Goal: Information Seeking & Learning: Learn about a topic

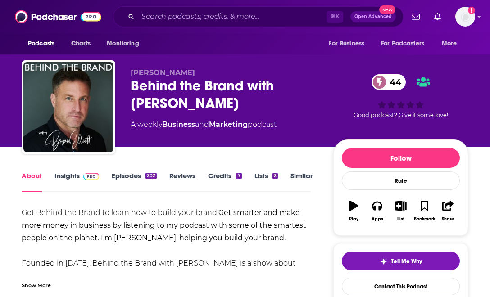
click at [292, 187] on link "Similar" at bounding box center [302, 182] width 22 height 21
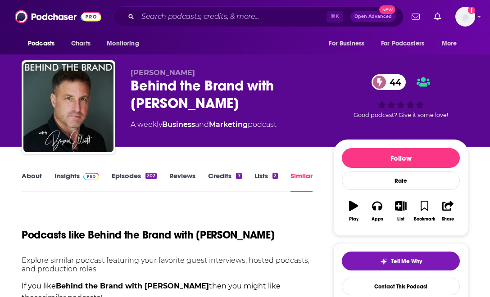
click at [76, 175] on link "Insights" at bounding box center [77, 182] width 45 height 21
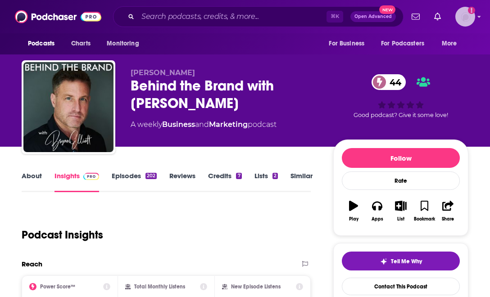
click at [469, 15] on img "Logged in as autumncomm" at bounding box center [466, 17] width 20 height 20
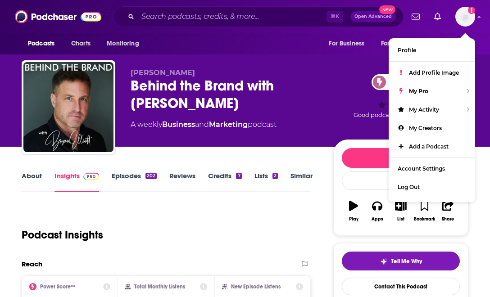
click at [205, 25] on div "⌘ K Open Advanced New" at bounding box center [258, 16] width 291 height 21
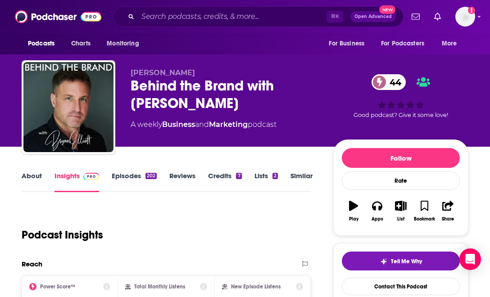
click at [161, 7] on div "⌘ K Open Advanced New" at bounding box center [258, 16] width 291 height 21
click at [162, 10] on input "Search podcasts, credits, & more..." at bounding box center [232, 16] width 189 height 14
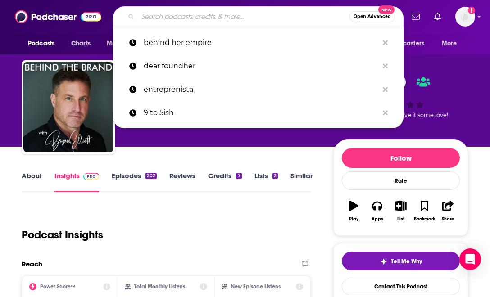
paste input "Derm Approved Dr. Sheila Farhang"
type input "Derm Approved Dr. Sheila Farhang"
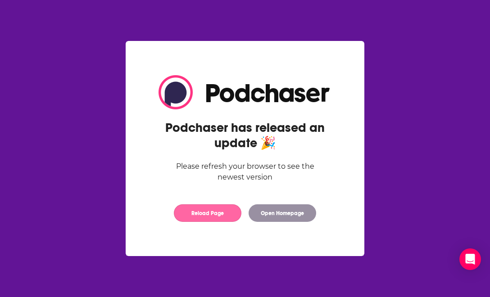
click at [222, 205] on button "Reload Page" at bounding box center [208, 214] width 68 height 18
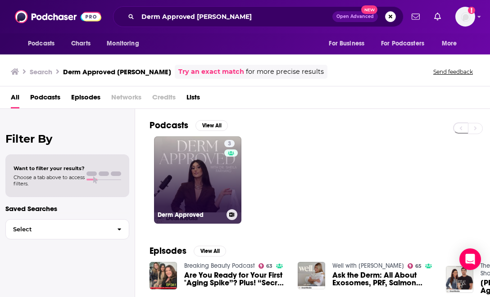
click at [208, 187] on link "3 Derm Approved" at bounding box center [197, 180] width 87 height 87
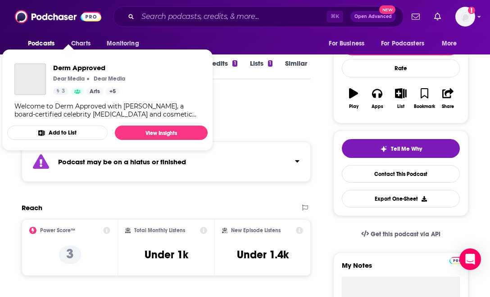
scroll to position [37, 0]
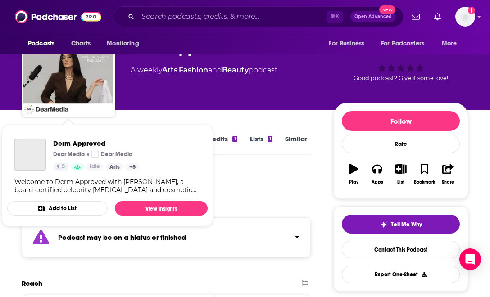
click at [233, 177] on div "Podcast Insights" at bounding box center [163, 193] width 282 height 46
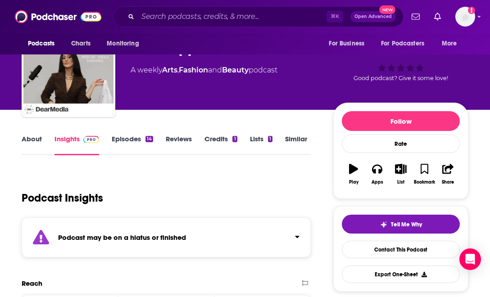
click at [127, 139] on link "Episodes 14" at bounding box center [132, 145] width 41 height 21
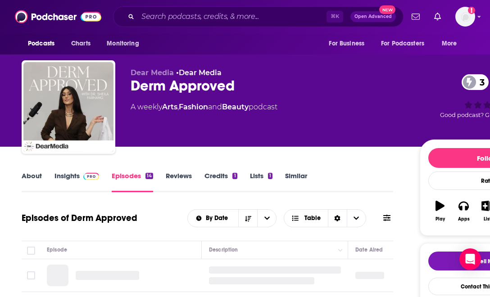
click at [72, 179] on link "Insights" at bounding box center [77, 182] width 45 height 21
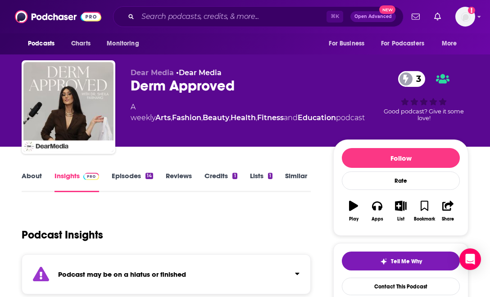
click at [130, 186] on link "Episodes 14" at bounding box center [132, 182] width 41 height 21
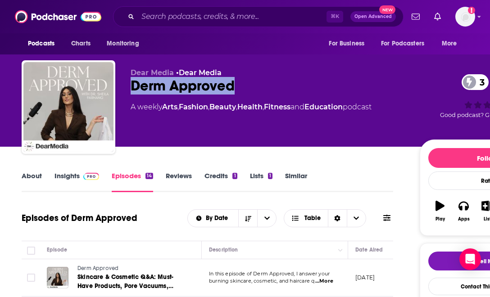
drag, startPoint x: 233, startPoint y: 89, endPoint x: 133, endPoint y: 93, distance: 99.7
click at [133, 93] on div "Derm Approved 3" at bounding box center [268, 86] width 275 height 18
copy h2 "Derm Approved"
click at [313, 78] on div "Derm Approved 3" at bounding box center [268, 86] width 275 height 18
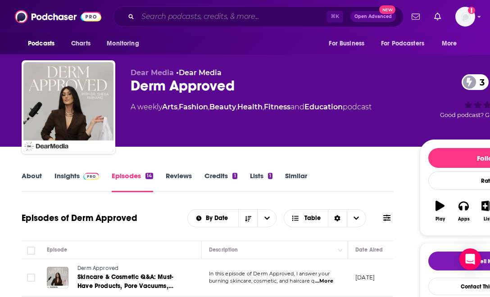
click at [176, 11] on input "Search podcasts, credits, & more..." at bounding box center [232, 16] width 189 height 14
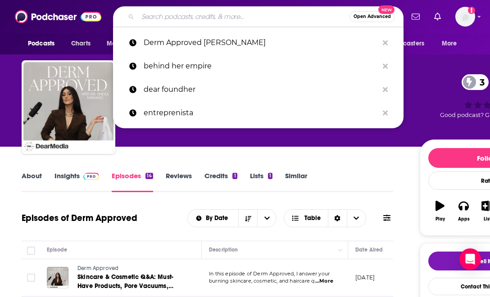
paste input "Let's Be Honest [PERSON_NAME]"
type input "Let's Be Honest [PERSON_NAME]"
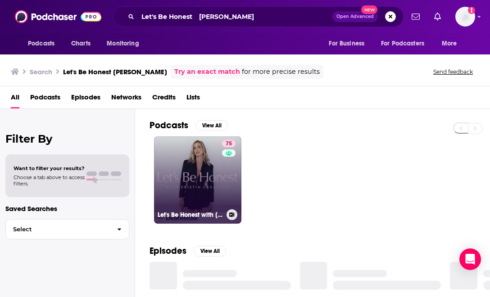
click at [205, 178] on link "75 Let's Be Honest with [PERSON_NAME]" at bounding box center [197, 180] width 87 height 87
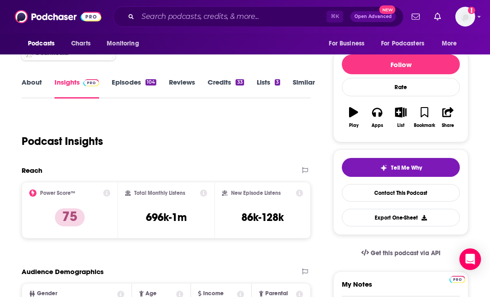
scroll to position [92, 0]
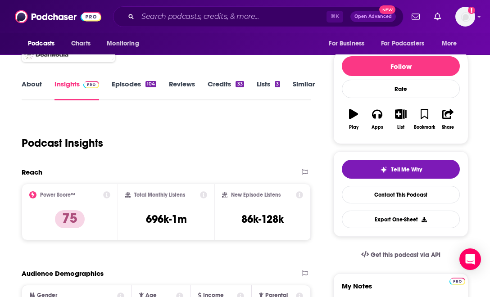
click at [59, 83] on link "Insights" at bounding box center [77, 90] width 45 height 21
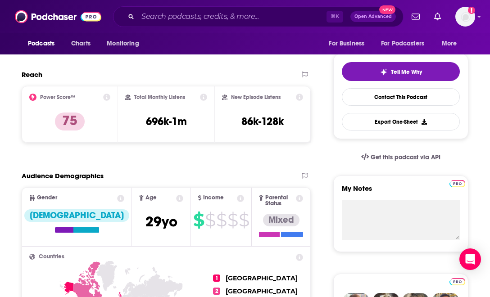
scroll to position [201, 0]
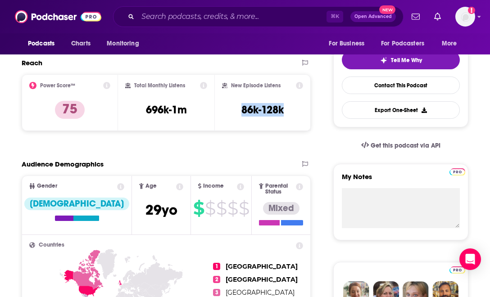
drag, startPoint x: 288, startPoint y: 110, endPoint x: 236, endPoint y: 109, distance: 51.4
click at [236, 109] on div "New Episode Listens 86k-128k" at bounding box center [262, 102] width 81 height 41
drag, startPoint x: 236, startPoint y: 109, endPoint x: 289, endPoint y: 110, distance: 52.8
click at [289, 110] on div "New Episode Listens 86k-128k" at bounding box center [262, 102] width 81 height 41
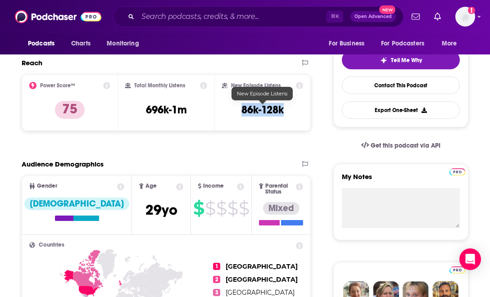
click at [246, 134] on div "Reach Power Score™ 75 Total Monthly Listens 696k-1m New Episode Listens 86k-128k" at bounding box center [166, 99] width 289 height 80
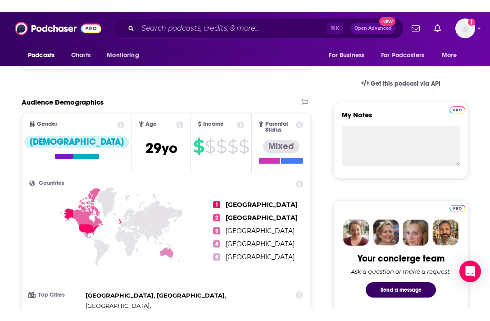
scroll to position [0, 0]
